Goal: Find specific page/section: Find specific page/section

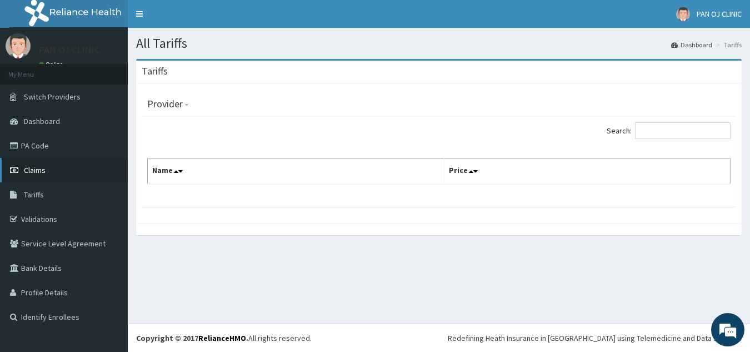
click at [57, 172] on link "Claims" at bounding box center [64, 170] width 128 height 24
click at [61, 166] on link "Claims" at bounding box center [64, 170] width 128 height 24
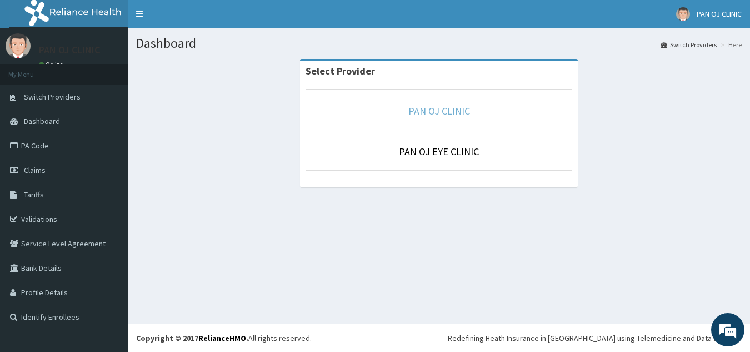
click at [462, 108] on link "PAN OJ CLINIC" at bounding box center [439, 110] width 62 height 13
